Goal: Task Accomplishment & Management: Complete application form

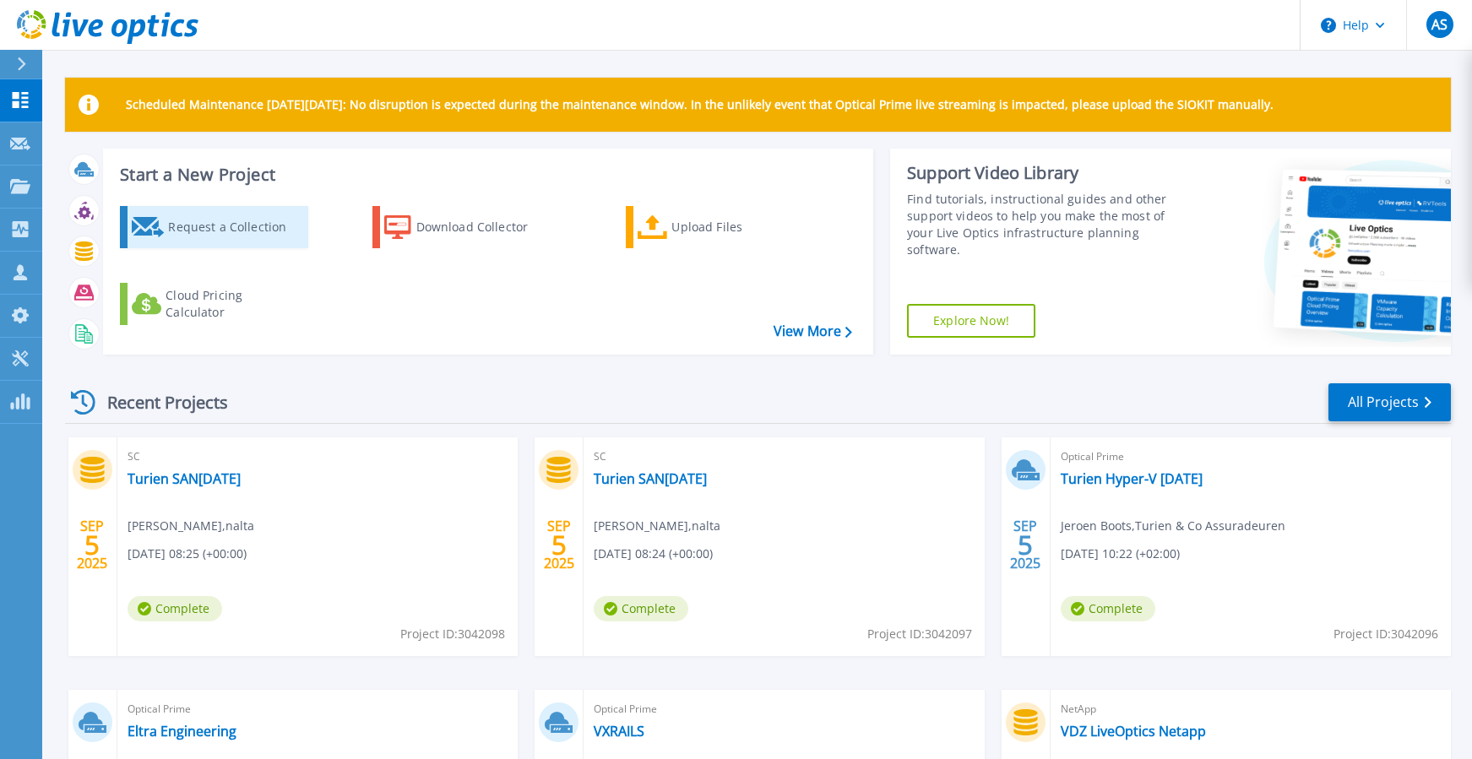
click at [216, 229] on div "Request a Collection" at bounding box center [235, 227] width 135 height 34
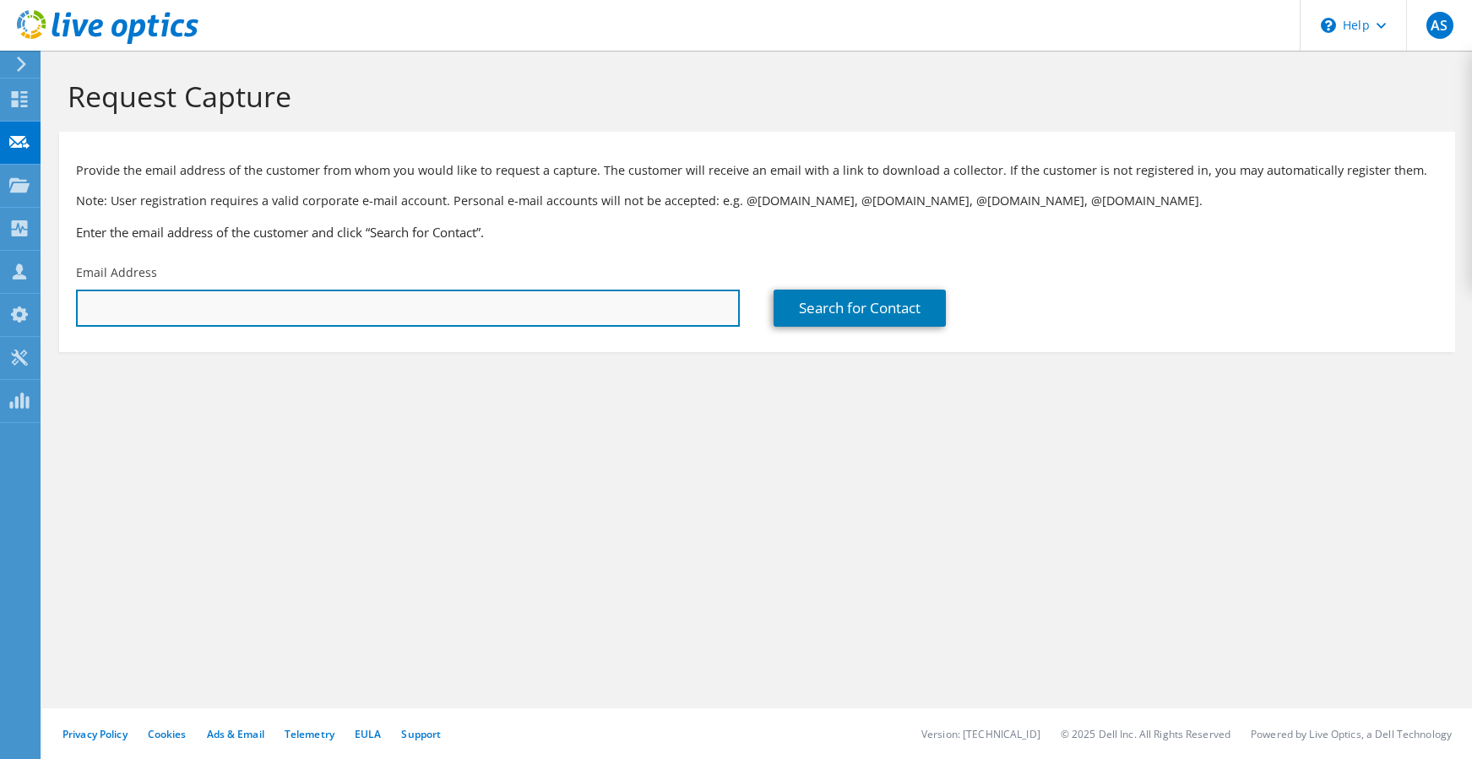
click at [365, 310] on input "text" at bounding box center [408, 308] width 664 height 37
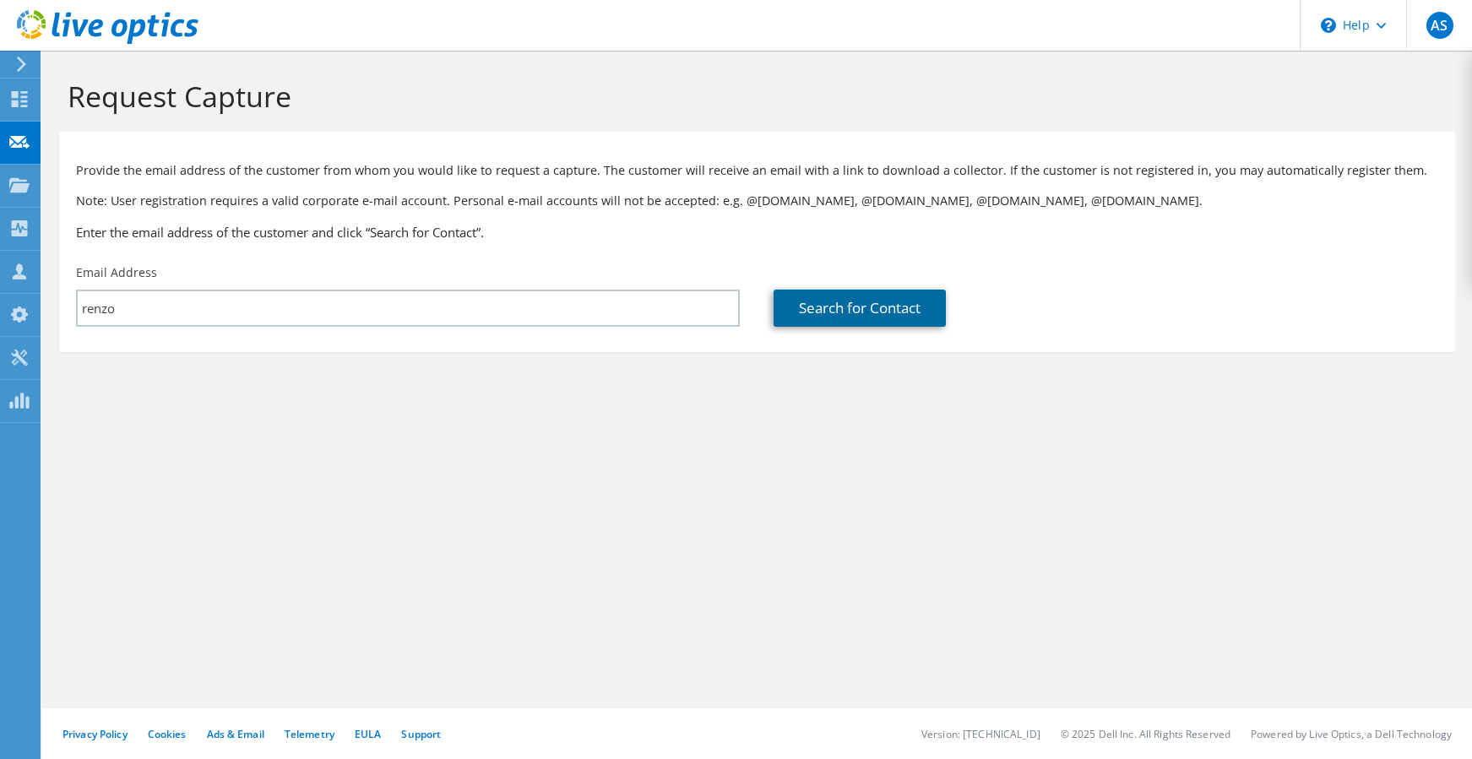
click at [845, 313] on link "Search for Contact" at bounding box center [860, 308] width 172 height 37
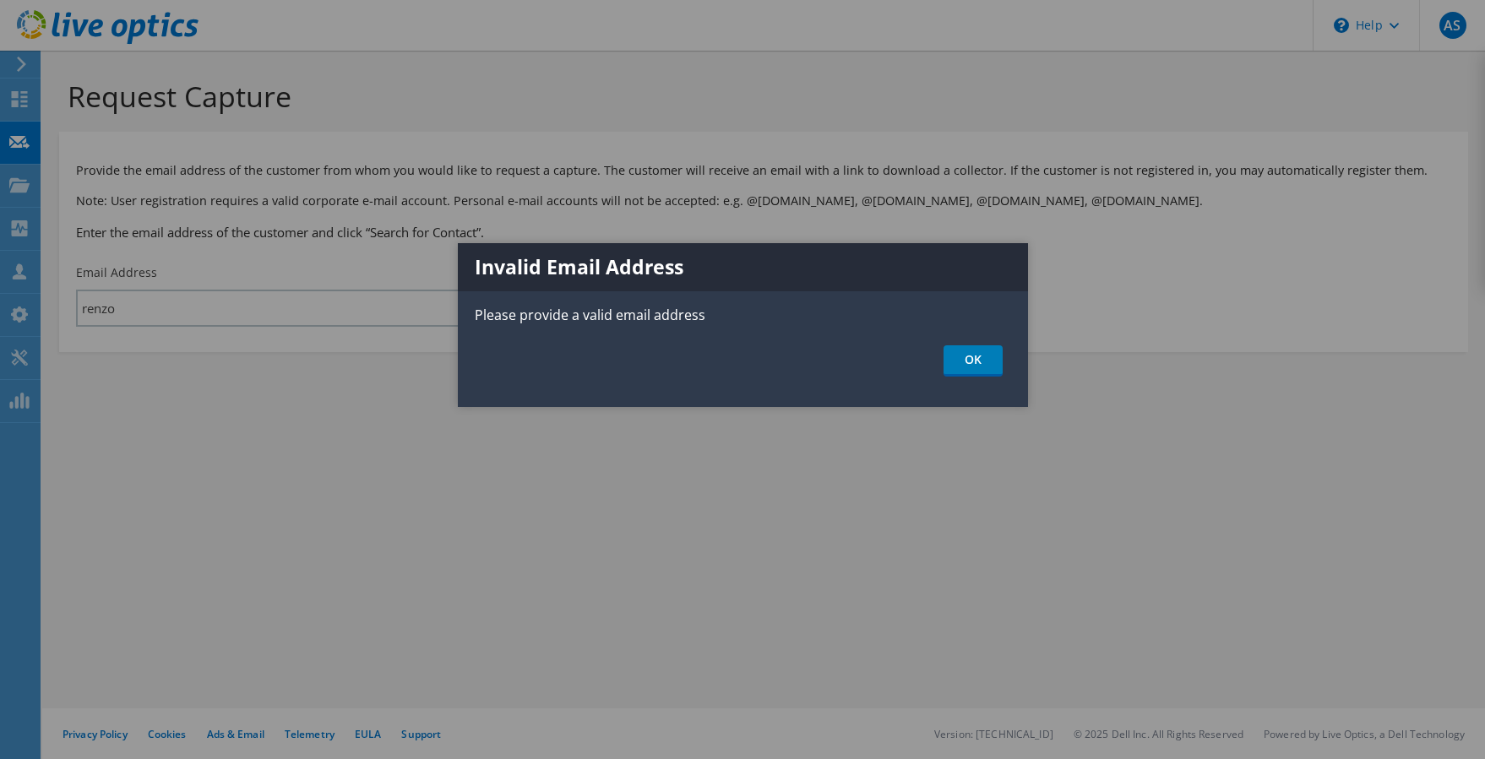
click at [277, 315] on div at bounding box center [742, 379] width 1485 height 759
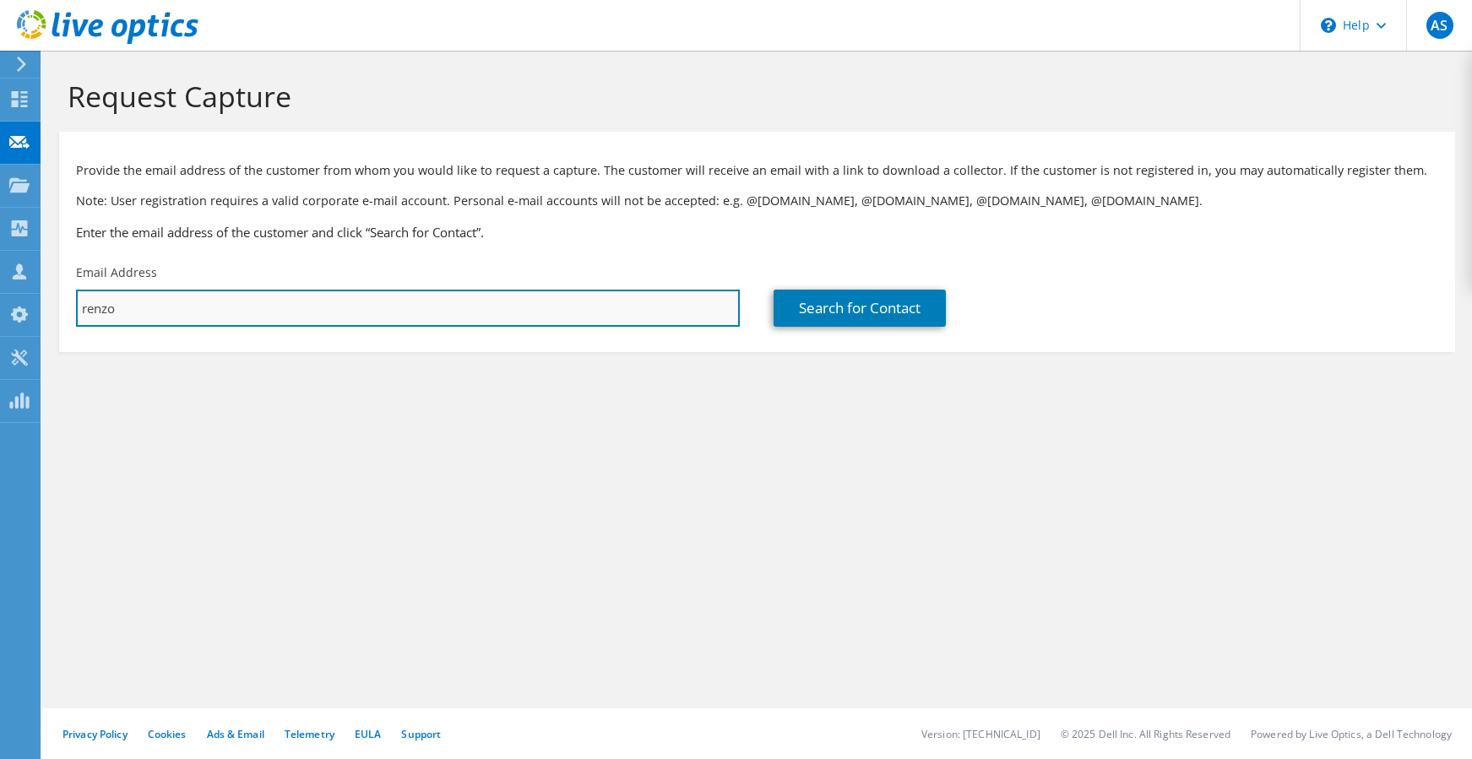
click at [207, 310] on input "renzo" at bounding box center [408, 308] width 664 height 37
type input "renzo.geelhoed@omroepzeeland.nl"
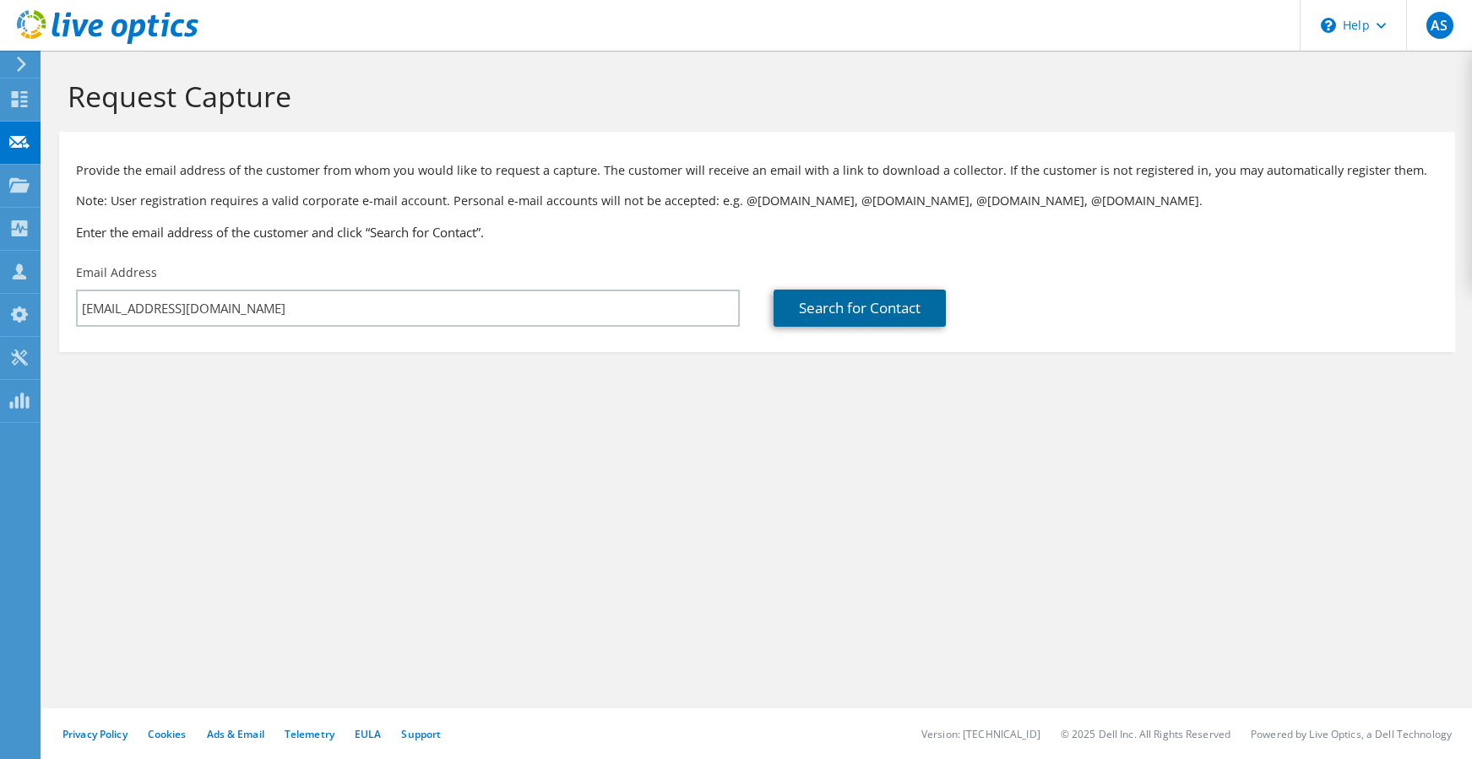
click at [836, 311] on link "Search for Contact" at bounding box center [860, 308] width 172 height 37
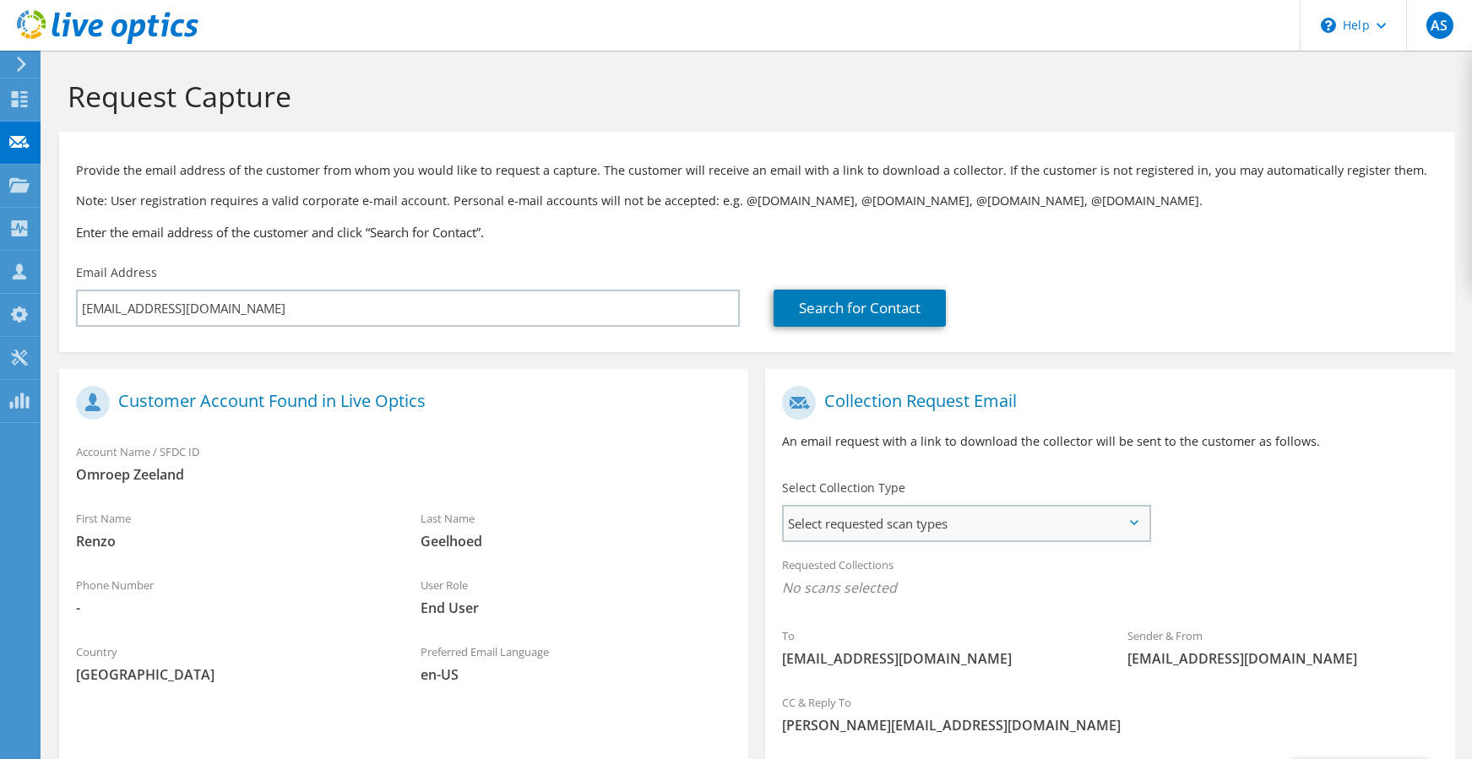
click at [992, 519] on span "Select requested scan types" at bounding box center [966, 524] width 365 height 34
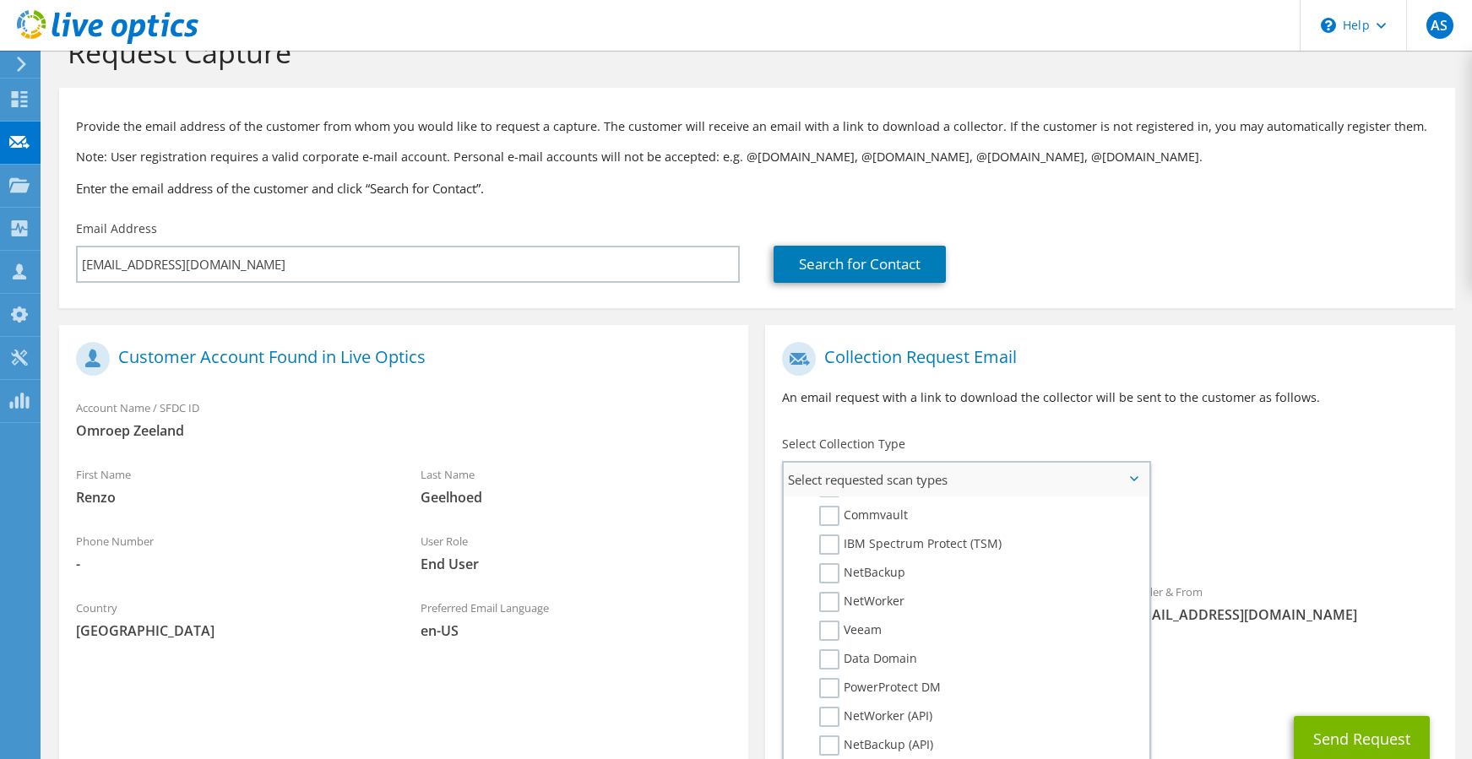
scroll to position [84, 0]
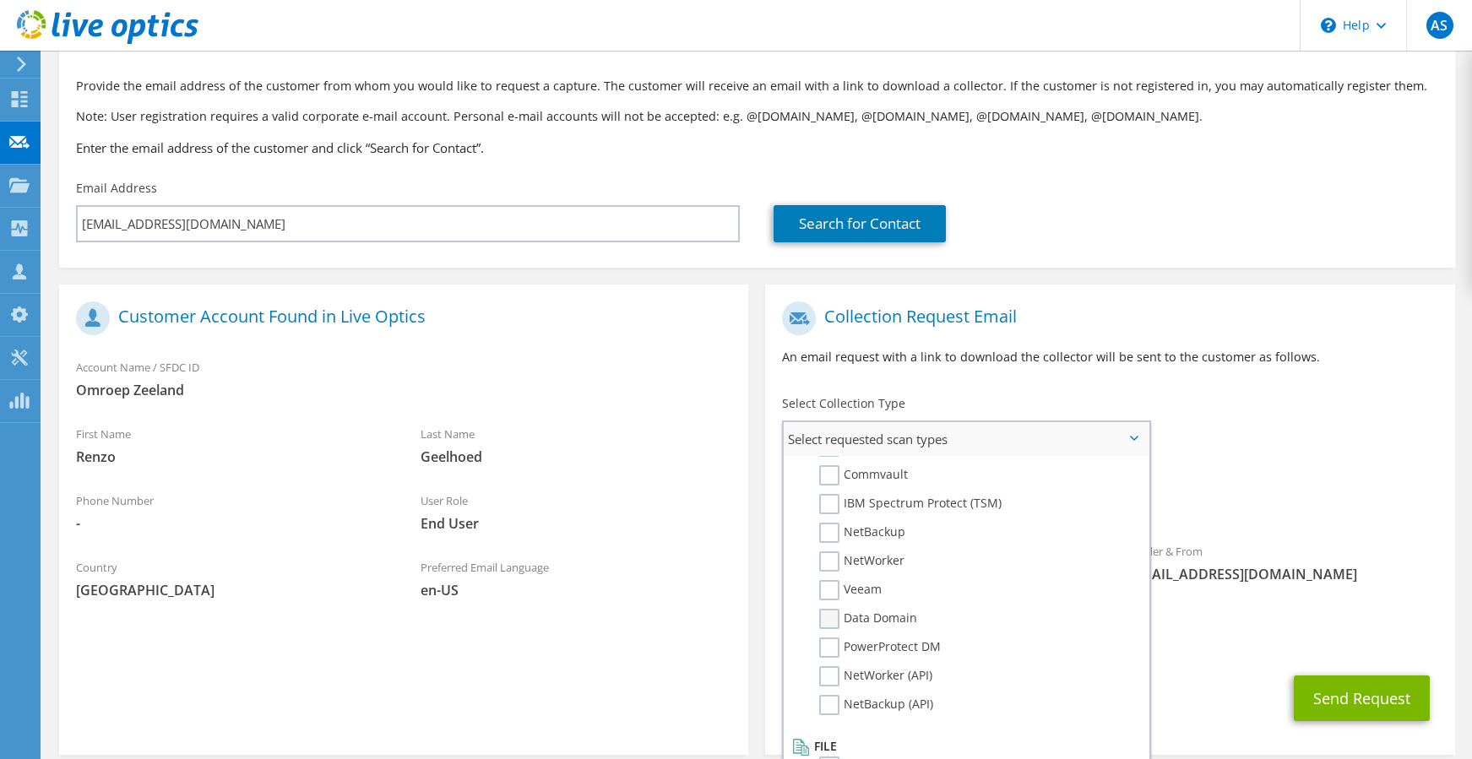
click at [837, 617] on label "Data Domain" at bounding box center [868, 619] width 98 height 20
click at [0, 0] on input "Data Domain" at bounding box center [0, 0] width 0 height 0
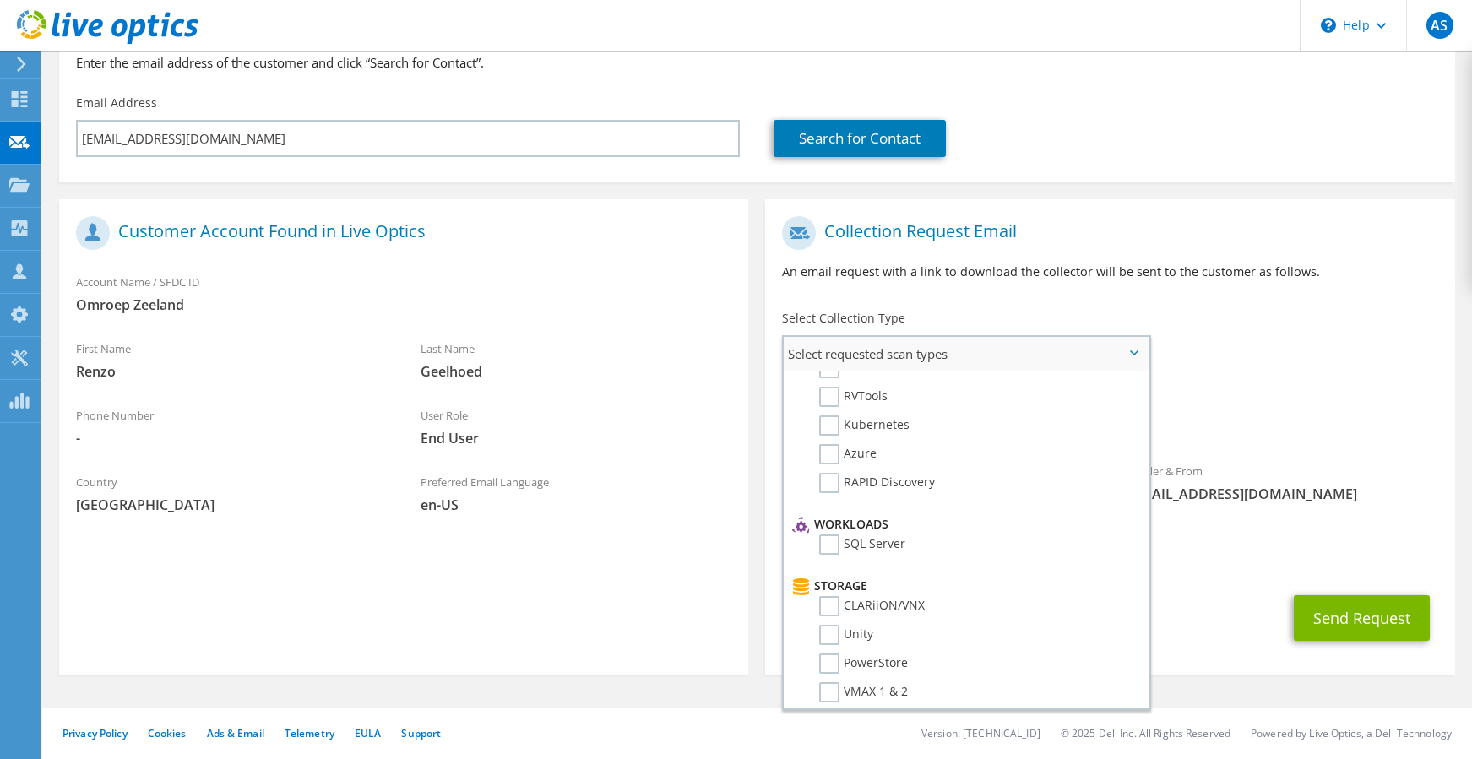
scroll to position [169, 0]
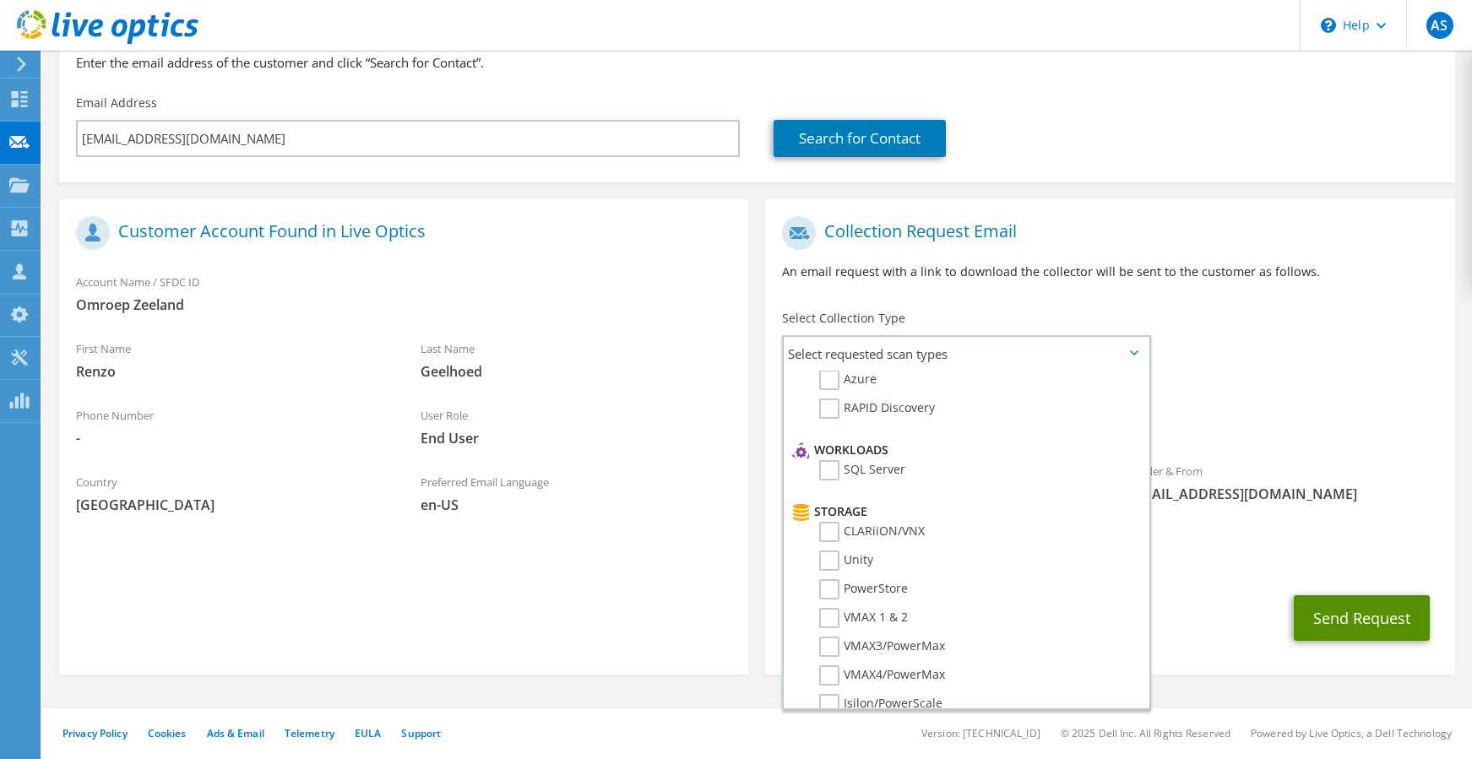
click at [1362, 613] on button "Send Request" at bounding box center [1362, 618] width 136 height 46
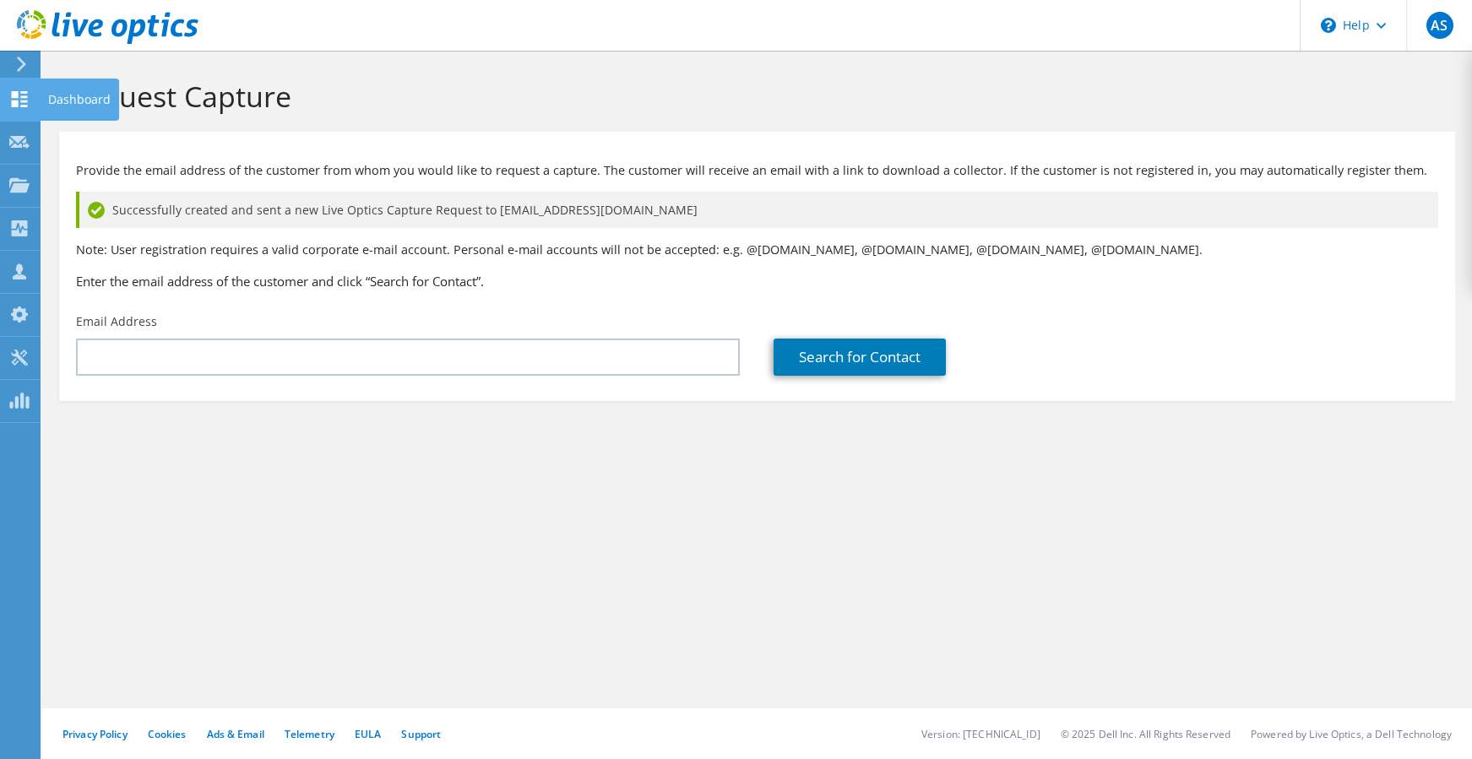
click at [14, 102] on use at bounding box center [20, 99] width 16 height 16
click at [59, 101] on div "Dashboard" at bounding box center [79, 100] width 79 height 42
